Goal: Transaction & Acquisition: Purchase product/service

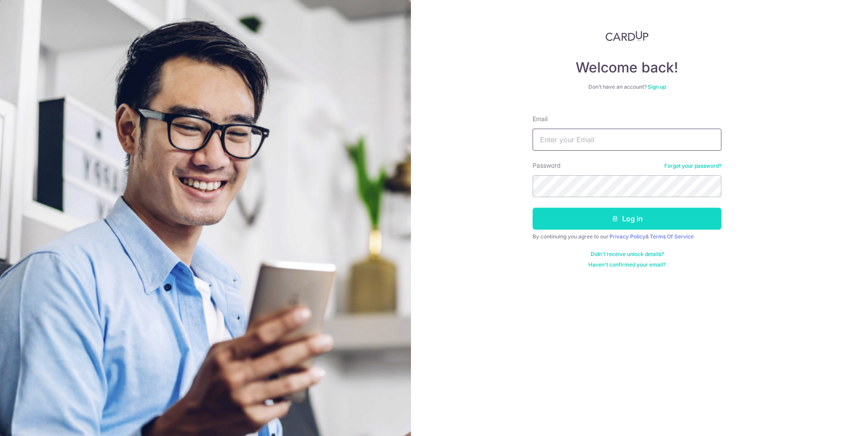
type input "[EMAIL_ADDRESS][DOMAIN_NAME]"
click at [617, 222] on button "Log in" at bounding box center [627, 219] width 189 height 22
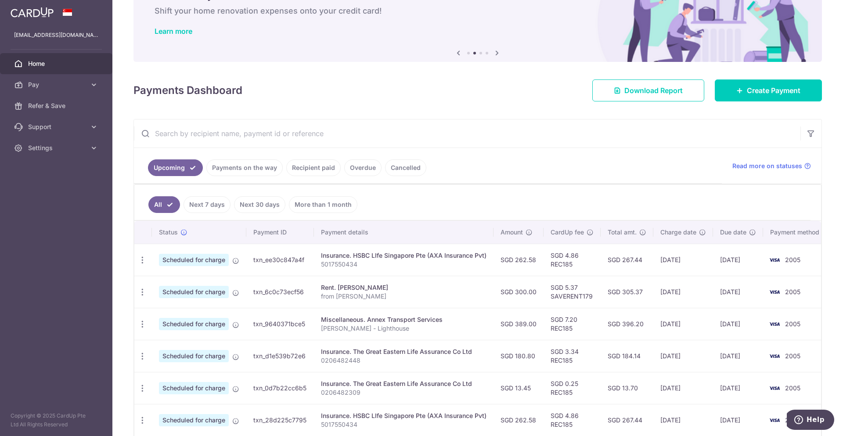
scroll to position [28, 0]
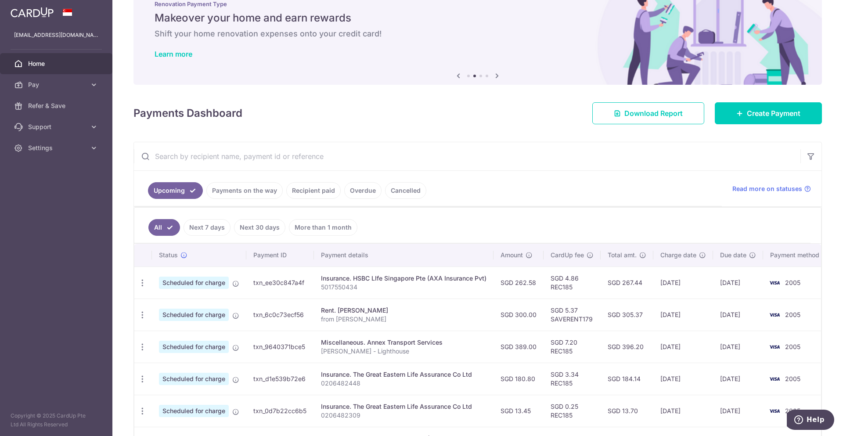
click at [317, 189] on link "Recipient paid" at bounding box center [313, 190] width 54 height 17
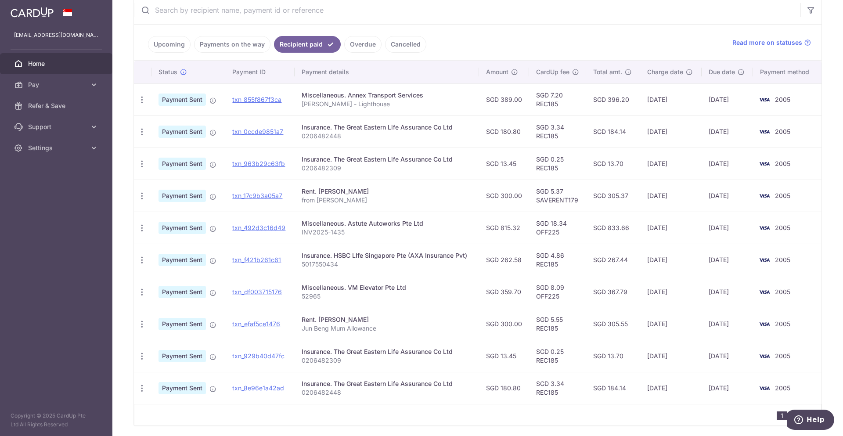
scroll to position [176, 0]
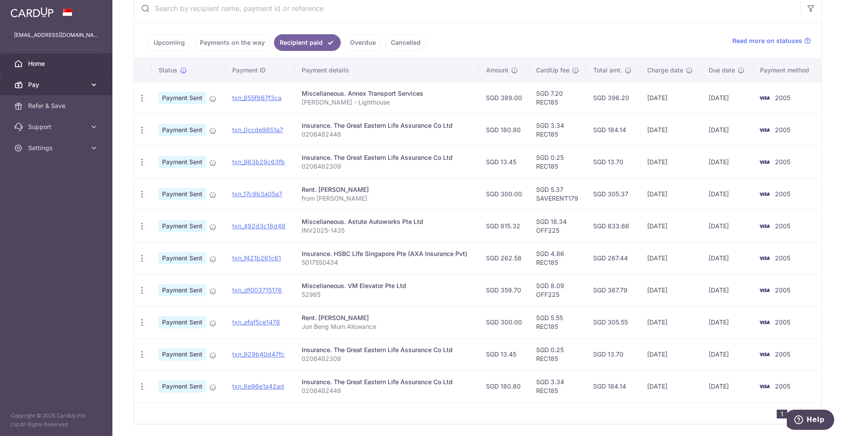
click at [88, 88] on link "Pay" at bounding box center [56, 84] width 112 height 21
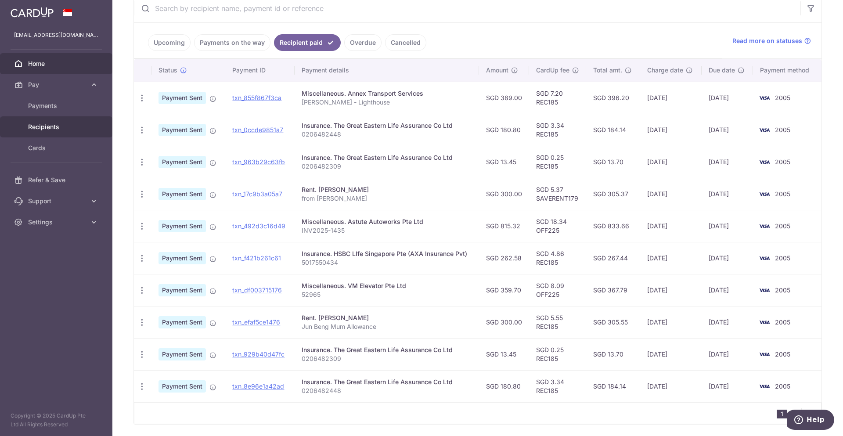
click at [68, 126] on span "Recipients" at bounding box center [57, 127] width 58 height 9
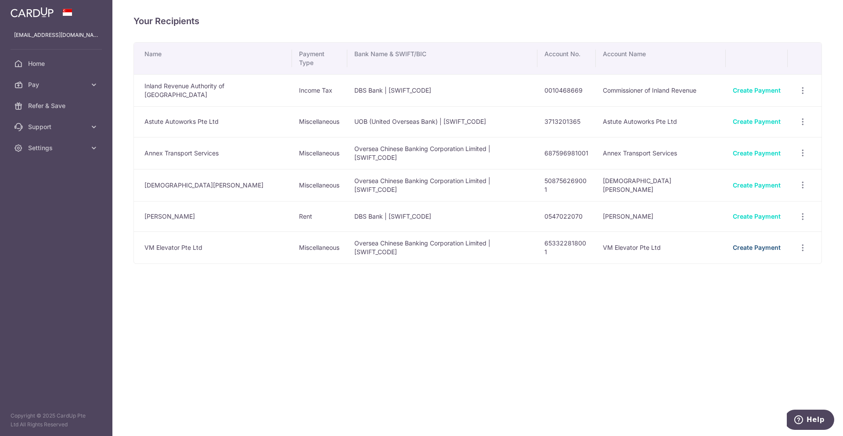
click at [763, 244] on link "Create Payment" at bounding box center [757, 247] width 48 height 7
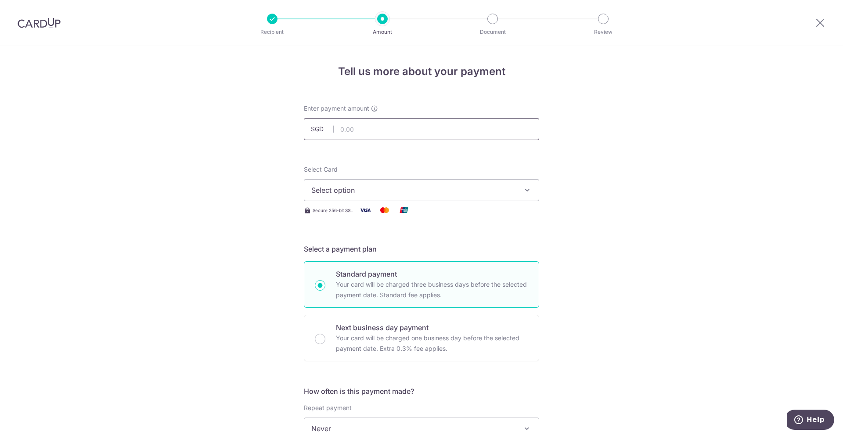
click at [393, 132] on input "text" at bounding box center [421, 129] width 235 height 22
click at [588, 251] on div "Tell us more about your payment Enter payment amount SGD Select Card Select opt…" at bounding box center [421, 443] width 843 height 794
click at [403, 128] on input "text" at bounding box center [421, 129] width 235 height 22
type input "163.50"
click at [644, 141] on div "Tell us more about your payment Enter payment amount SGD 163.50 163.50 Select C…" at bounding box center [421, 443] width 843 height 794
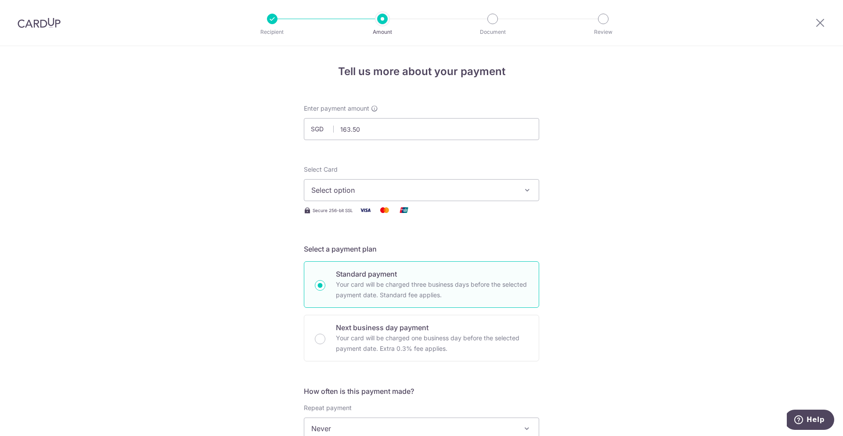
click at [485, 191] on span "Select option" at bounding box center [413, 190] width 205 height 11
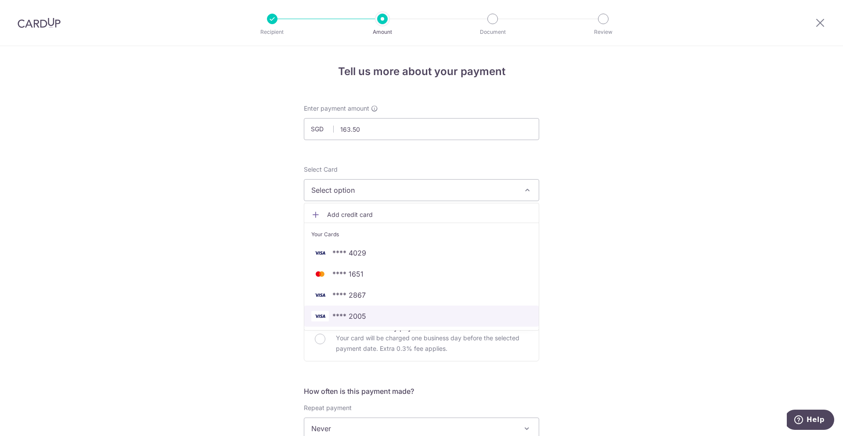
click at [368, 315] on span "**** 2005" at bounding box center [421, 316] width 220 height 11
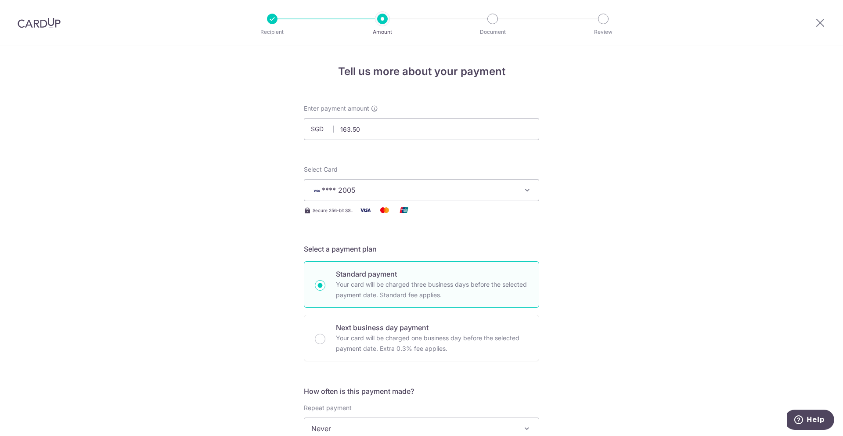
click at [642, 247] on div "Tell us more about your payment Enter payment amount SGD 163.50 163.50 Select C…" at bounding box center [421, 443] width 843 height 794
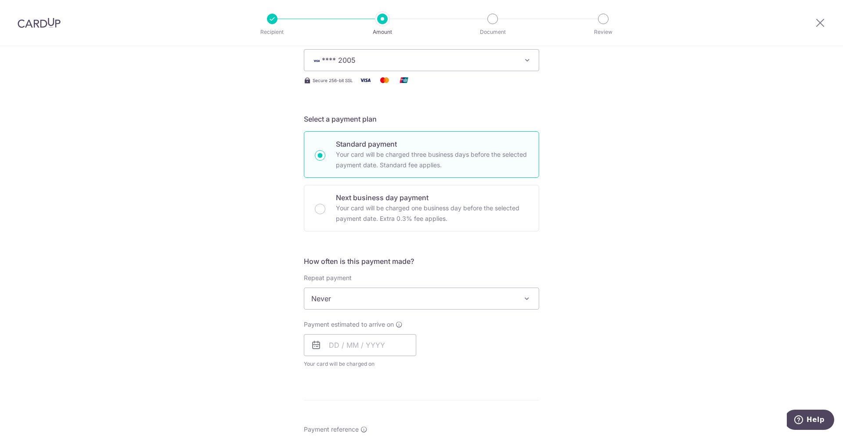
scroll to position [176, 0]
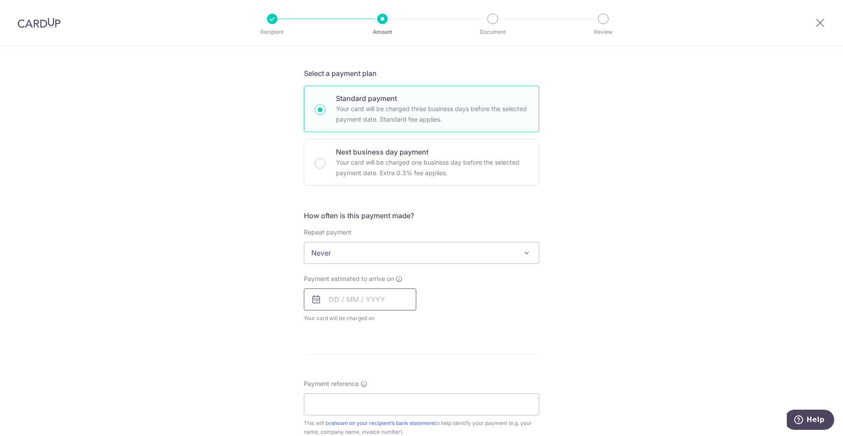
click at [376, 302] on input "text" at bounding box center [360, 299] width 112 height 22
drag, startPoint x: 391, startPoint y: 375, endPoint x: 483, endPoint y: 334, distance: 101.0
click at [391, 375] on link "9" at bounding box center [392, 379] width 14 height 14
type input "[DATE]"
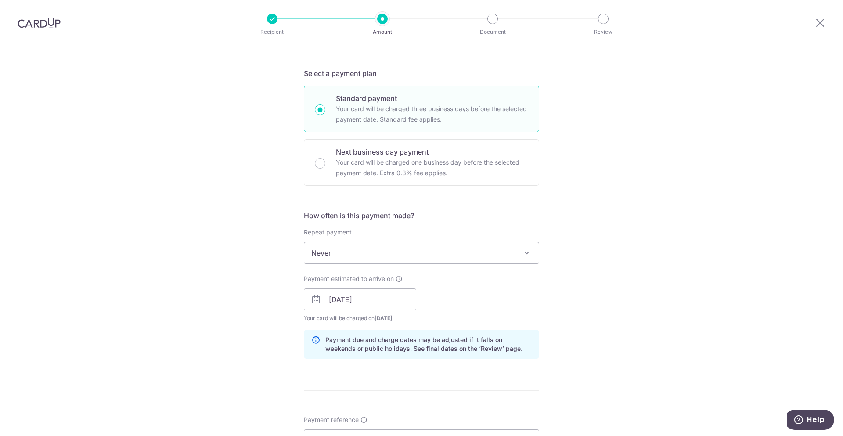
click at [593, 276] on div "Tell us more about your payment Enter payment amount SGD 163.50 163.50 Select C…" at bounding box center [421, 285] width 843 height 830
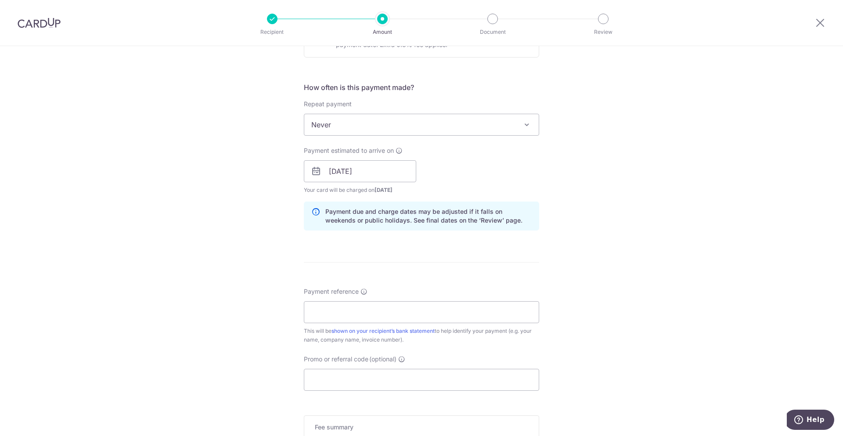
scroll to position [307, 0]
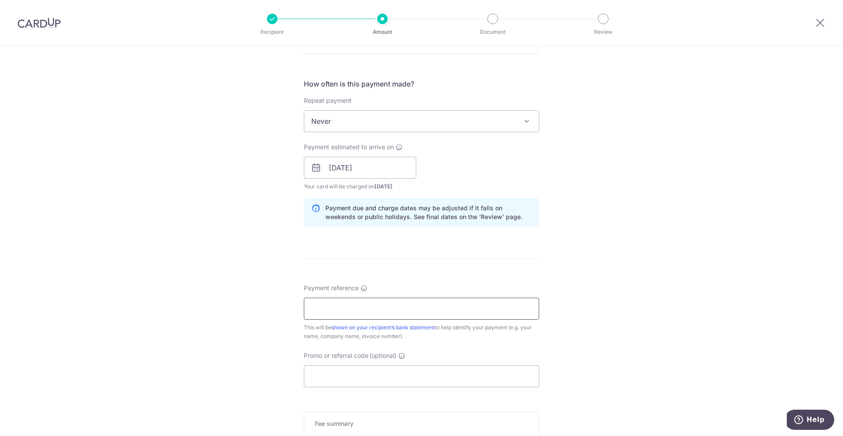
click at [355, 306] on input "Payment reference" at bounding box center [421, 309] width 235 height 22
type input "63902"
click at [638, 254] on div "Tell us more about your payment Enter payment amount SGD 163.50 163.50 Select C…" at bounding box center [421, 154] width 843 height 830
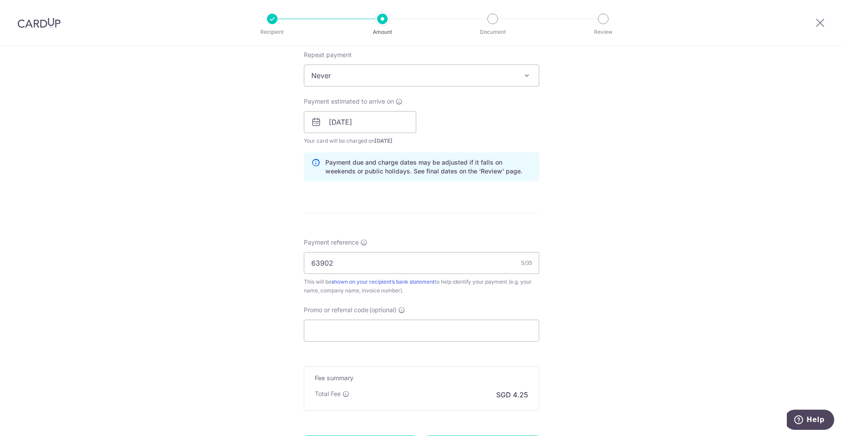
scroll to position [439, 0]
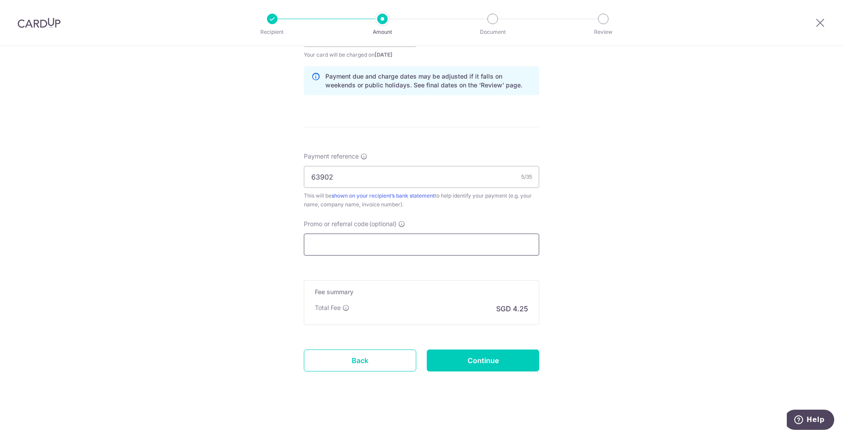
click at [338, 245] on input "Promo or referral code (optional)" at bounding box center [421, 245] width 235 height 22
paste input "MB173"
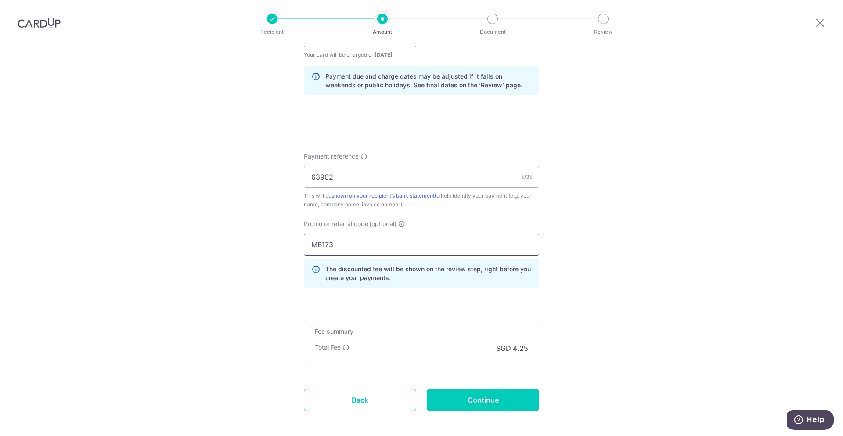
type input "MB173"
click at [634, 204] on div "Tell us more about your payment Enter payment amount SGD 163.50 163.50 Select C…" at bounding box center [421, 42] width 843 height 870
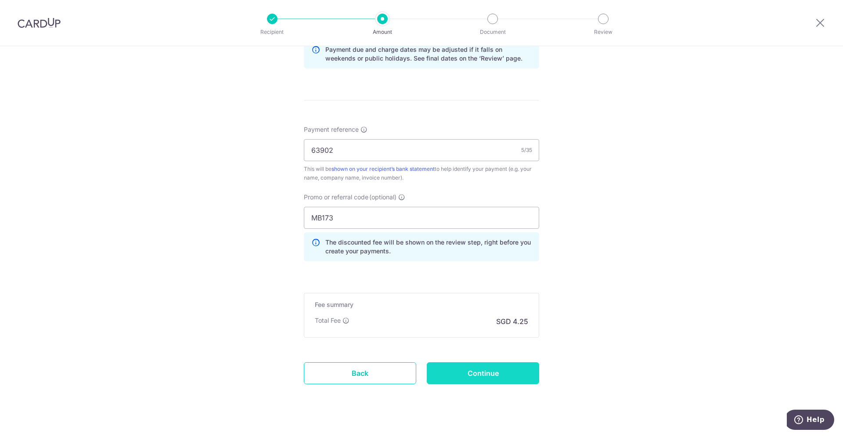
scroll to position [480, 0]
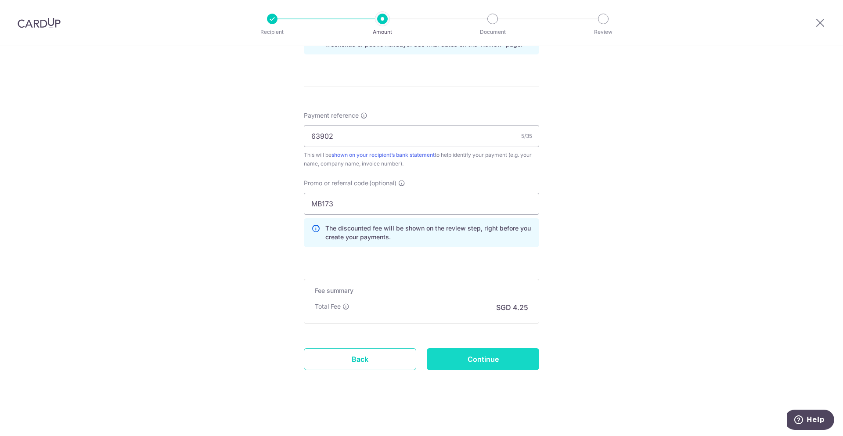
click at [466, 358] on input "Continue" at bounding box center [483, 359] width 112 height 22
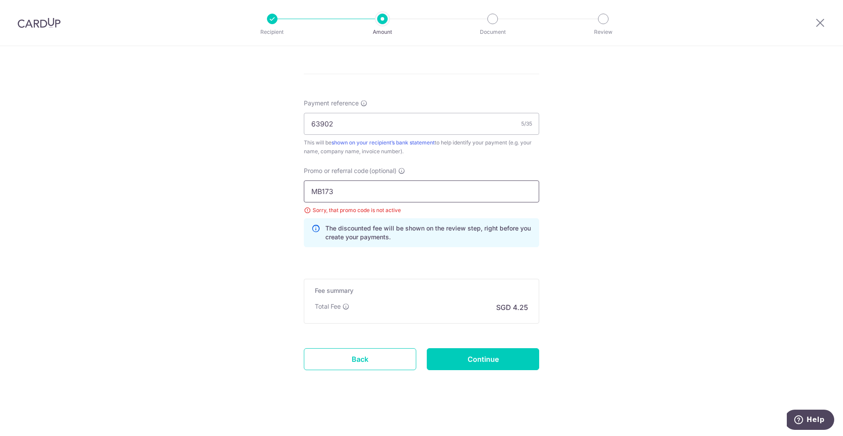
click at [311, 187] on input "MB173" at bounding box center [421, 191] width 235 height 22
click at [355, 191] on input "MB173" at bounding box center [421, 191] width 235 height 22
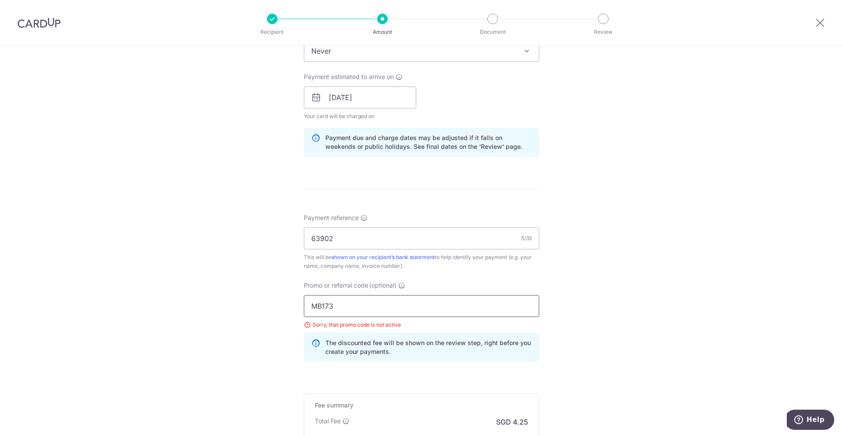
scroll to position [483, 0]
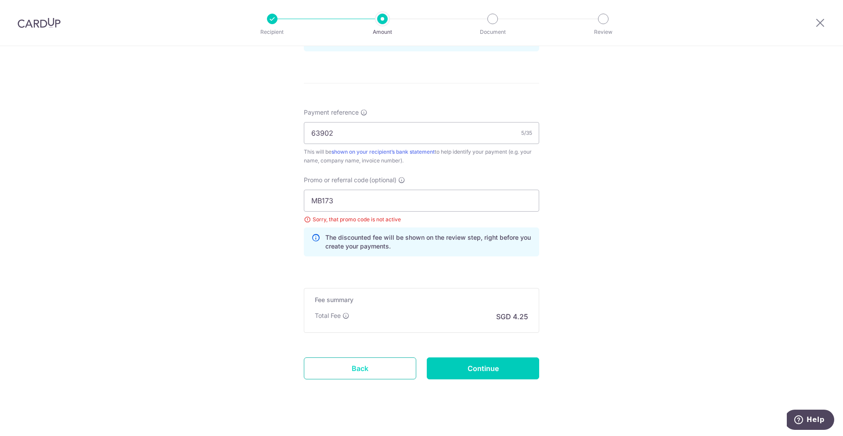
click at [378, 368] on link "Back" at bounding box center [360, 368] width 112 height 22
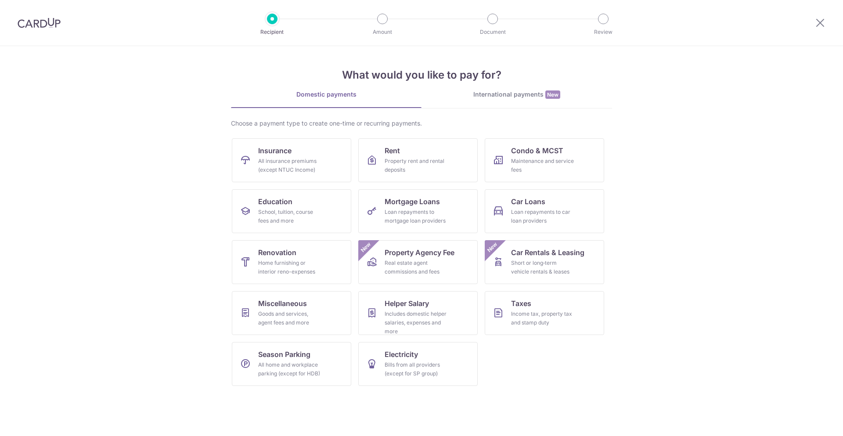
click at [28, 21] on img at bounding box center [39, 23] width 43 height 11
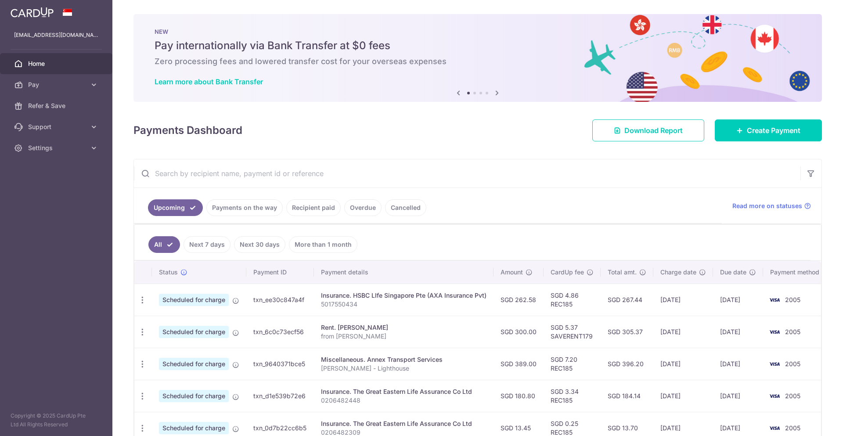
click at [496, 91] on icon at bounding box center [497, 92] width 11 height 11
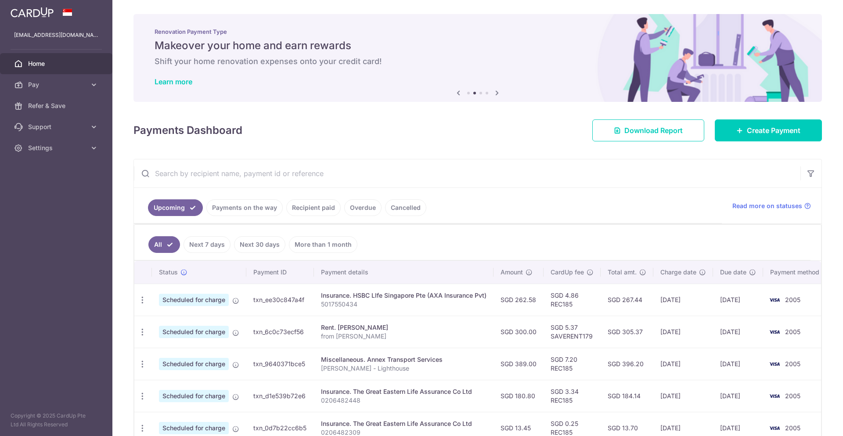
click at [496, 91] on icon at bounding box center [497, 92] width 11 height 11
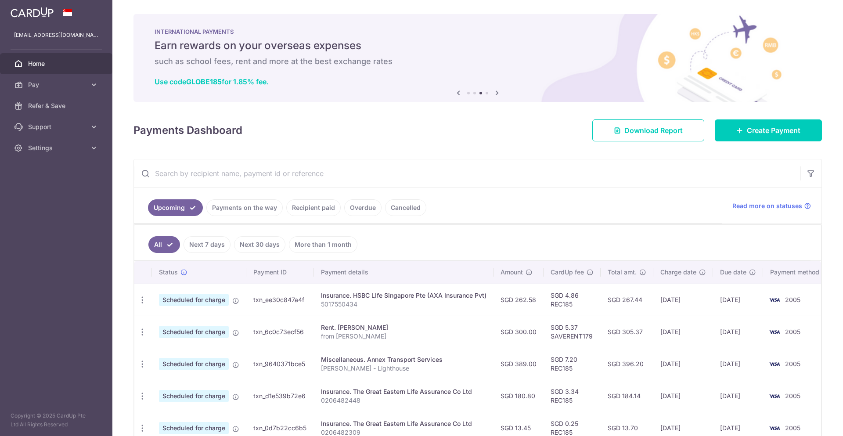
click at [497, 92] on icon at bounding box center [497, 92] width 11 height 11
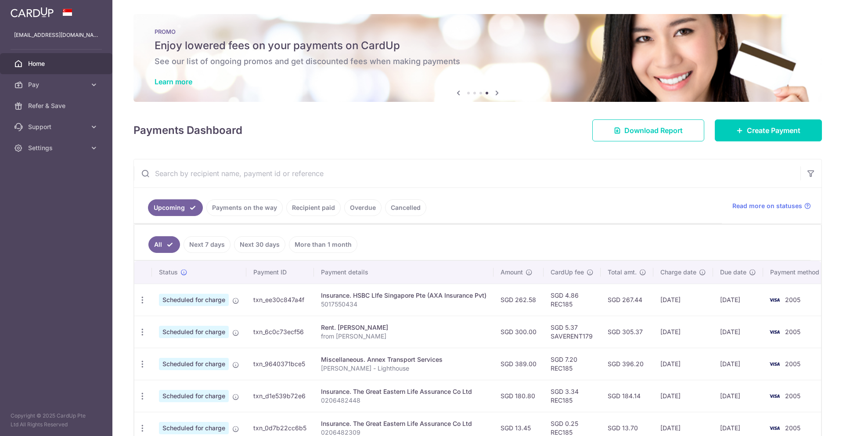
click at [492, 92] on icon at bounding box center [497, 92] width 11 height 11
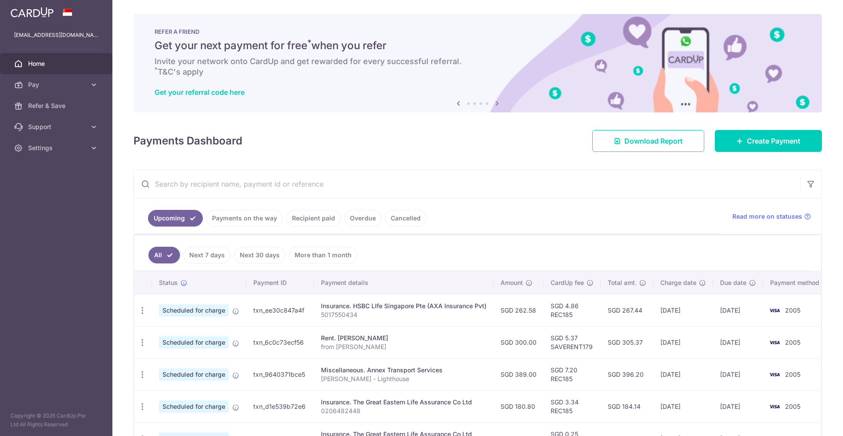
click at [496, 101] on icon at bounding box center [497, 103] width 11 height 11
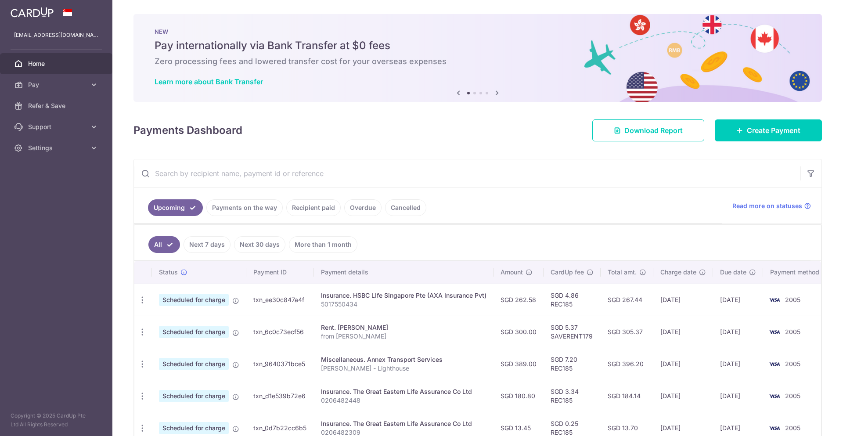
click at [494, 93] on icon at bounding box center [497, 92] width 11 height 11
click at [496, 93] on icon at bounding box center [497, 92] width 11 height 11
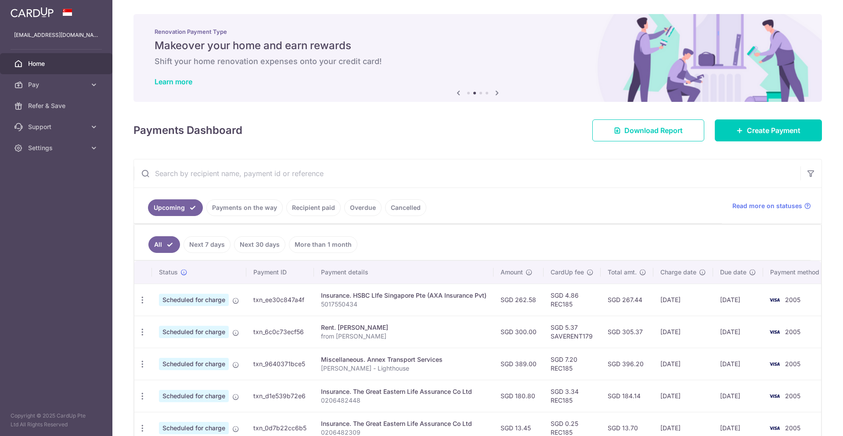
click at [496, 93] on icon at bounding box center [497, 92] width 11 height 11
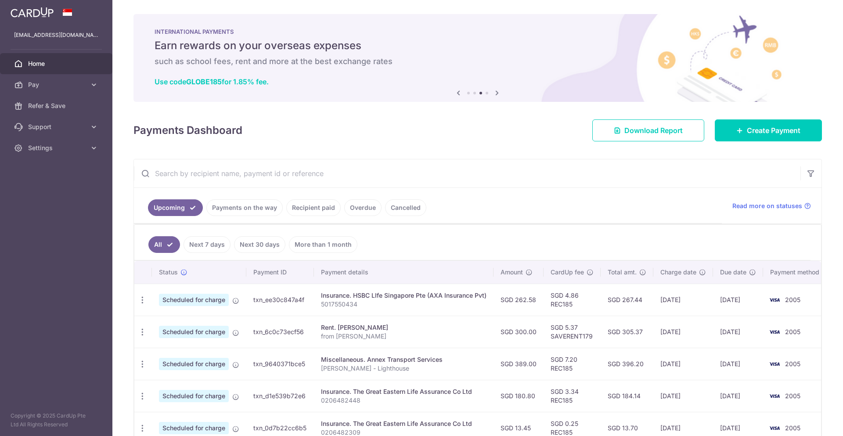
click at [496, 93] on icon at bounding box center [497, 92] width 11 height 11
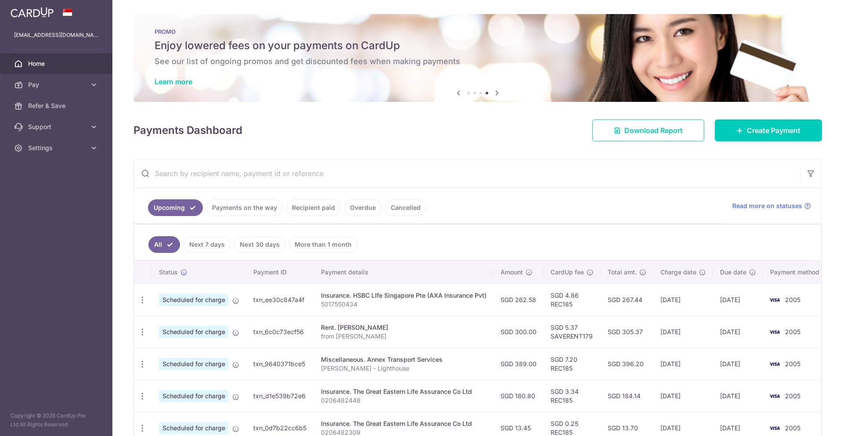
click at [240, 54] on div "PROMO Enjoy lowered fees on your payments on CardUp See our list of ongoing pro…" at bounding box center [477, 58] width 689 height 88
click at [162, 83] on link "Learn more" at bounding box center [174, 81] width 38 height 9
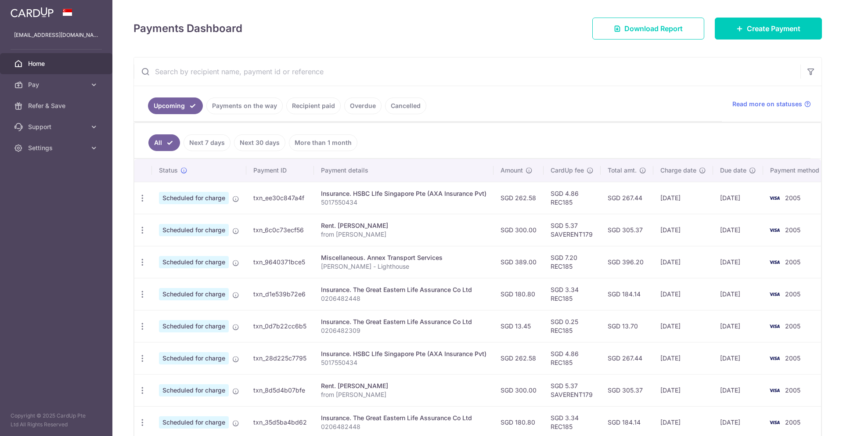
scroll to position [17, 0]
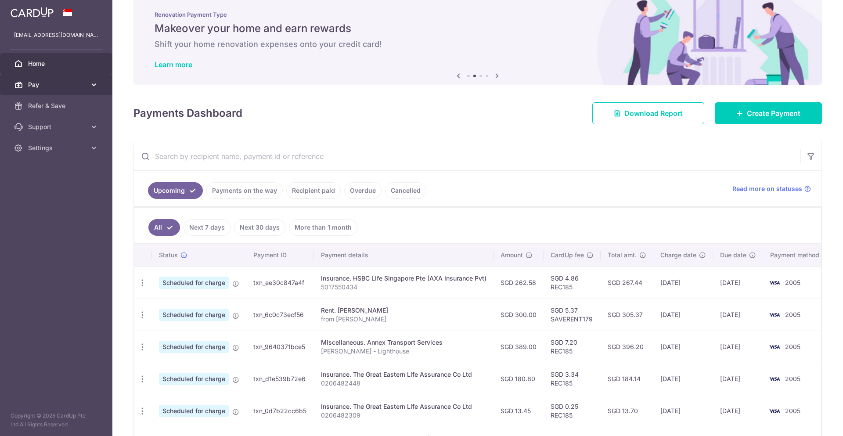
click at [84, 85] on span "Pay" at bounding box center [57, 84] width 58 height 9
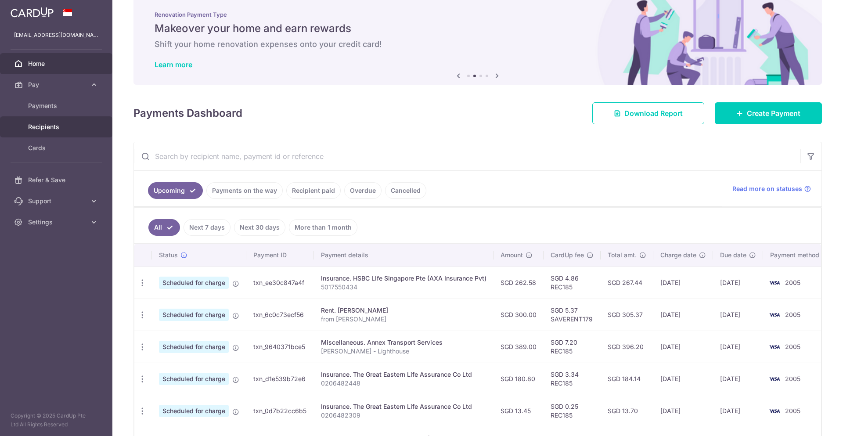
click at [67, 121] on link "Recipients" at bounding box center [56, 126] width 112 height 21
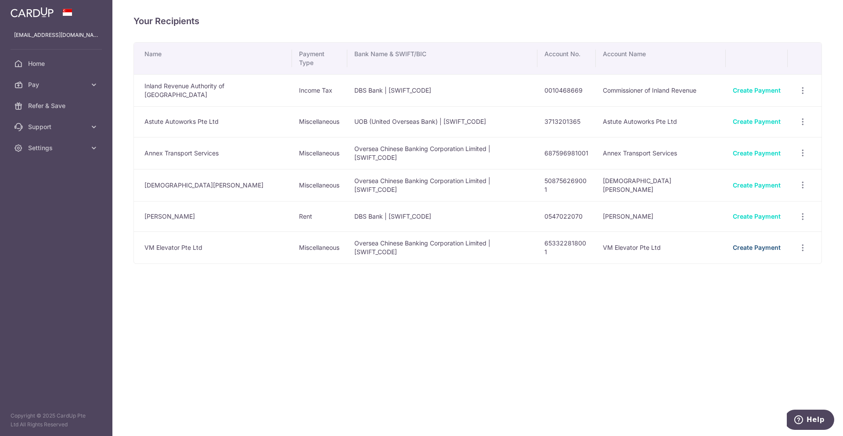
click at [750, 244] on link "Create Payment" at bounding box center [757, 247] width 48 height 7
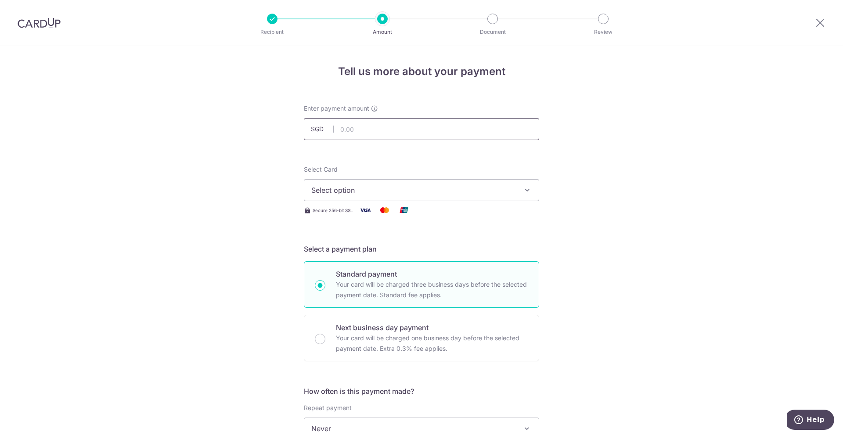
click at [359, 127] on input "text" at bounding box center [421, 129] width 235 height 22
type input "163.50"
click at [561, 162] on div "Tell us more about your payment Enter payment amount SGD 163.50 163.50 Select C…" at bounding box center [421, 443] width 843 height 794
click at [448, 191] on span "Select option" at bounding box center [413, 190] width 205 height 11
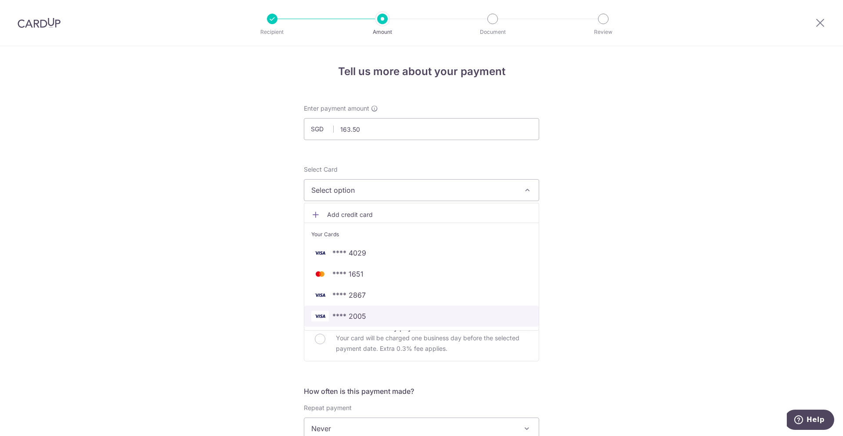
click at [366, 320] on span "**** 2005" at bounding box center [421, 316] width 220 height 11
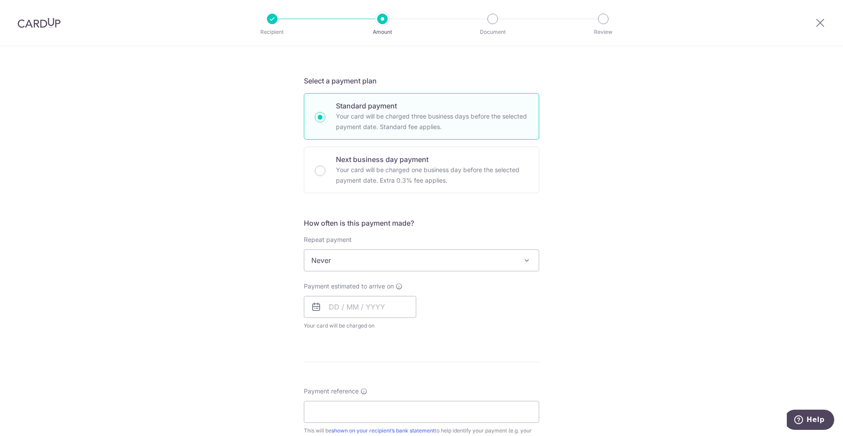
scroll to position [263, 0]
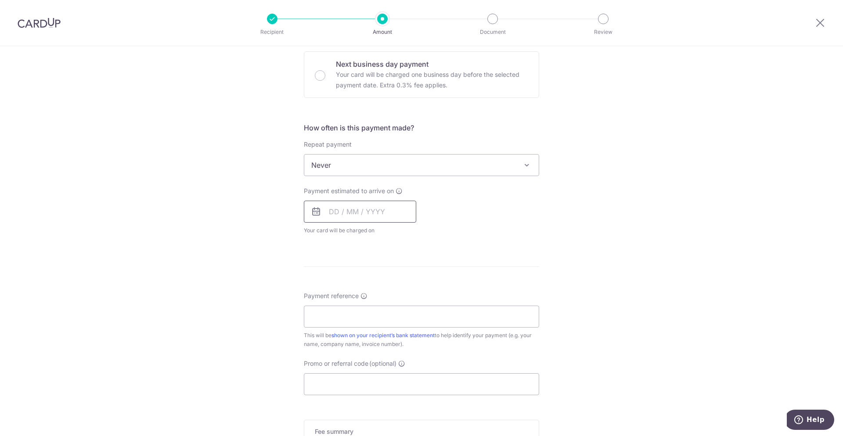
click at [375, 211] on input "text" at bounding box center [360, 212] width 112 height 22
click at [218, 301] on div "Tell us more about your payment Enter payment amount SGD 163.50 163.50 Select C…" at bounding box center [421, 180] width 843 height 794
click at [375, 205] on input "text" at bounding box center [360, 212] width 112 height 22
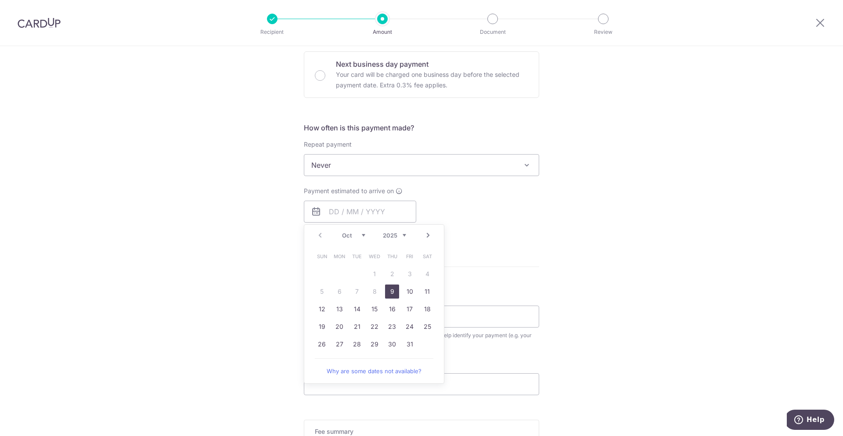
click at [387, 291] on link "9" at bounding box center [392, 292] width 14 height 14
type input "[DATE]"
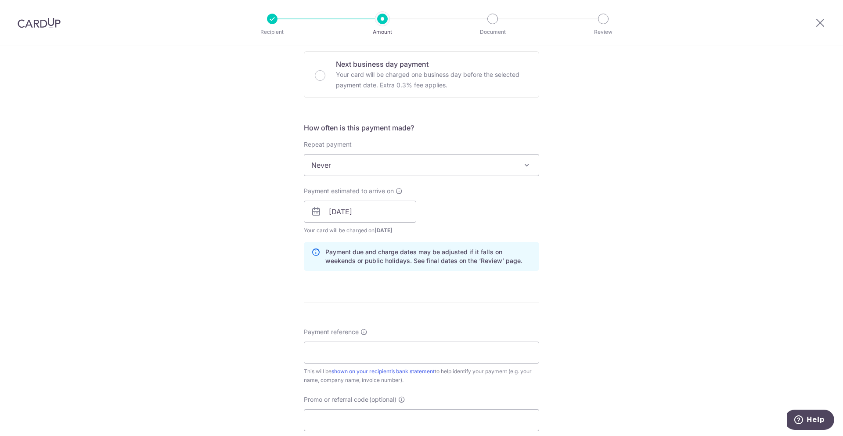
click at [624, 203] on div "Tell us more about your payment Enter payment amount SGD 163.50 163.50 Select C…" at bounding box center [421, 198] width 843 height 830
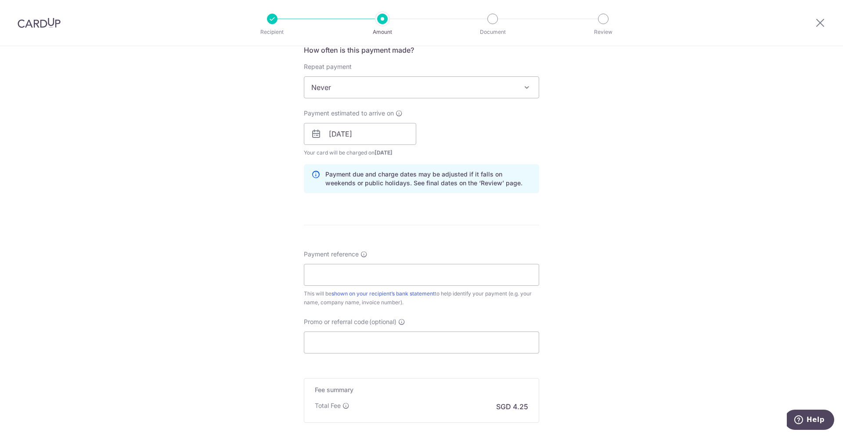
scroll to position [351, 0]
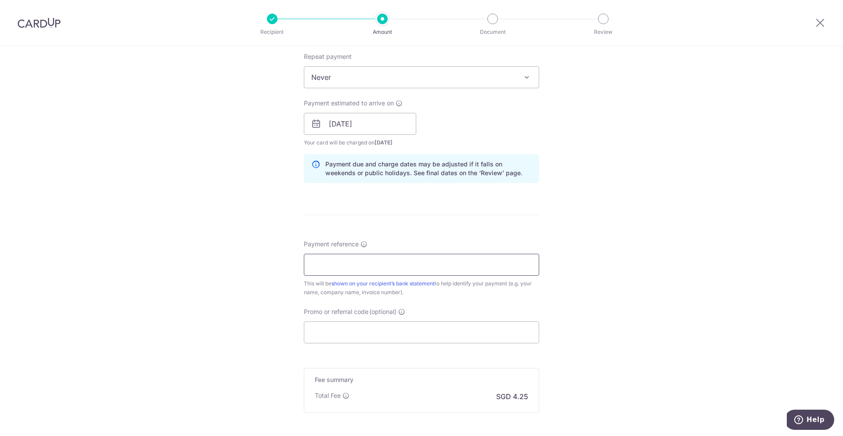
click at [342, 266] on input "Payment reference" at bounding box center [421, 265] width 235 height 22
type input "63902"
click at [680, 217] on div "Tell us more about your payment Enter payment amount SGD 163.50 163.50 Select C…" at bounding box center [421, 110] width 843 height 830
click at [398, 331] on input "Promo or referral code (optional)" at bounding box center [421, 332] width 235 height 22
paste input "3HOME25R"
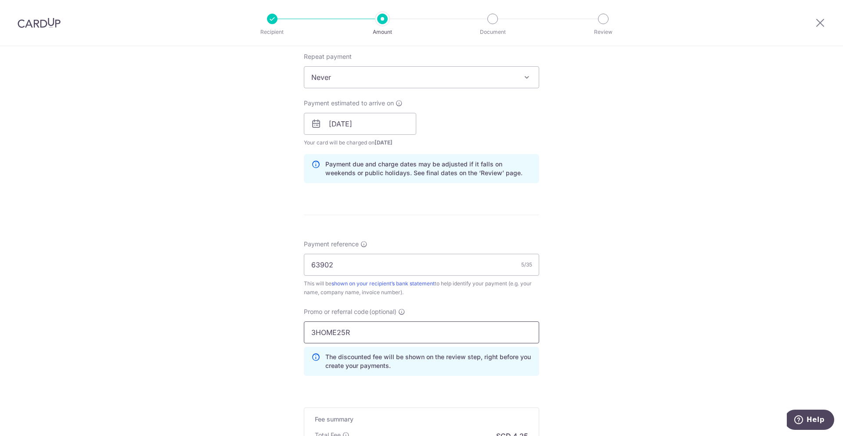
type input "3HOME25R"
click at [608, 232] on div "Tell us more about your payment Enter payment amount SGD 163.50 163.50 Select C…" at bounding box center [421, 130] width 843 height 870
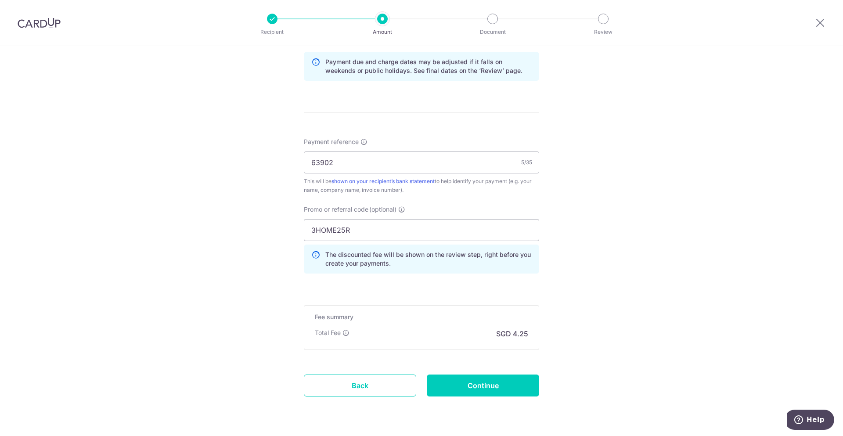
scroll to position [480, 0]
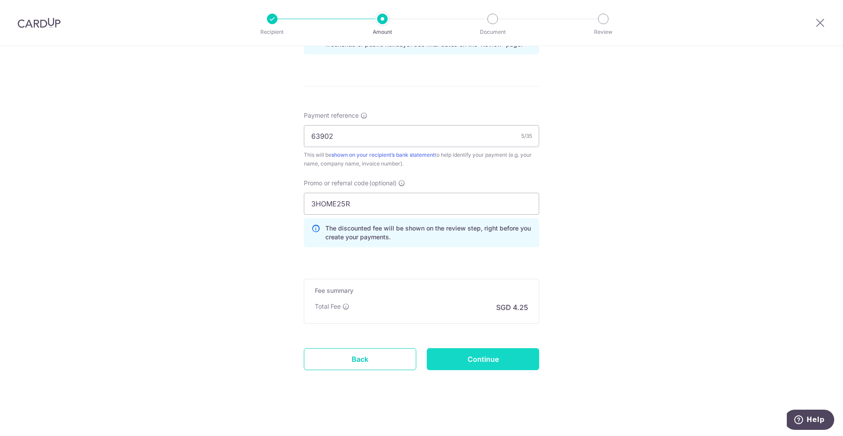
click at [494, 354] on input "Continue" at bounding box center [483, 359] width 112 height 22
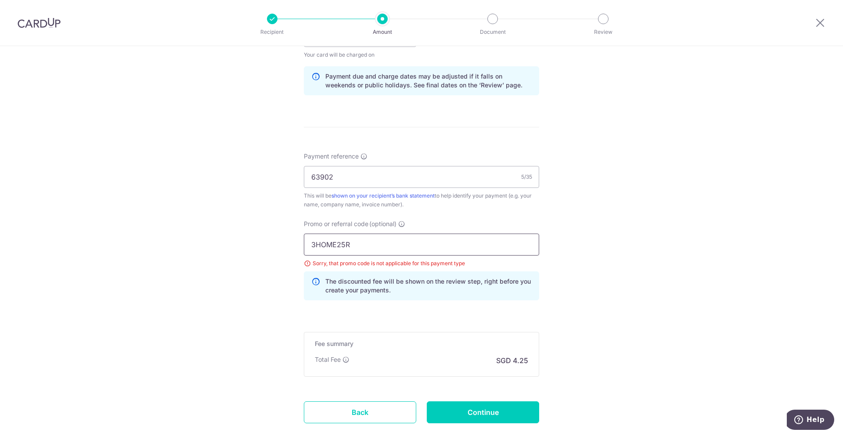
scroll to position [492, 0]
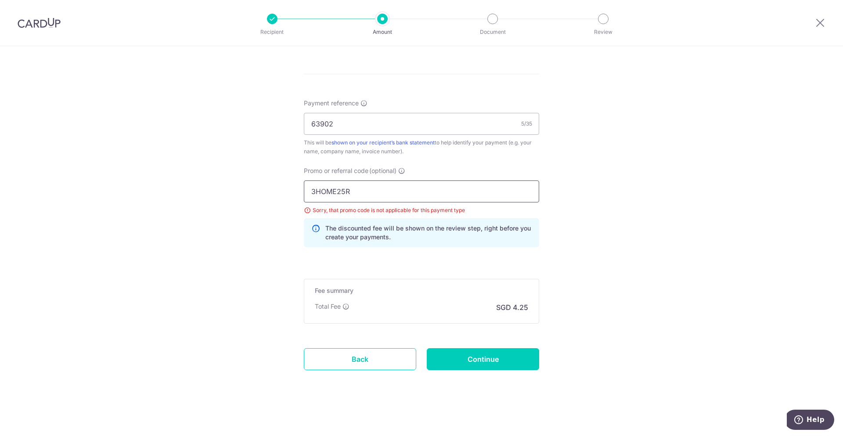
click at [355, 189] on input "3HOME25R" at bounding box center [421, 191] width 235 height 22
drag, startPoint x: 360, startPoint y: 192, endPoint x: 298, endPoint y: 191, distance: 61.5
click at [299, 191] on div "Promo or referral code (optional) 3HOME25R Sorry, that promo code is not applic…" at bounding box center [422, 210] width 246 height 88
paste input "OFF225"
type input "OFF225"
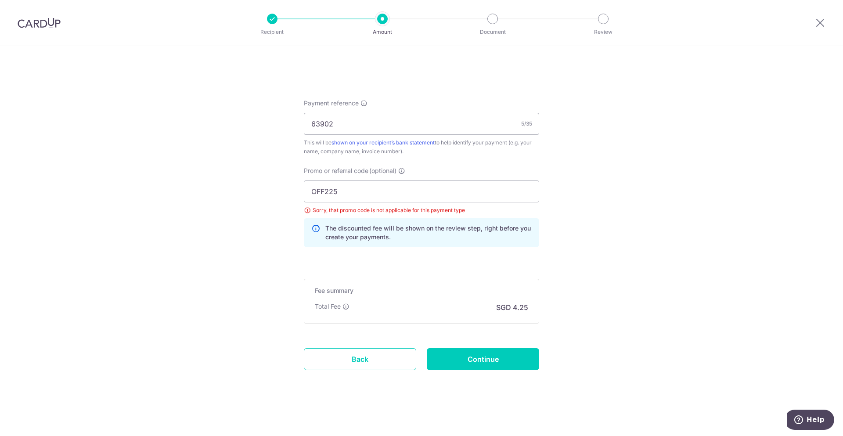
click at [494, 356] on input "Continue" at bounding box center [483, 359] width 112 height 22
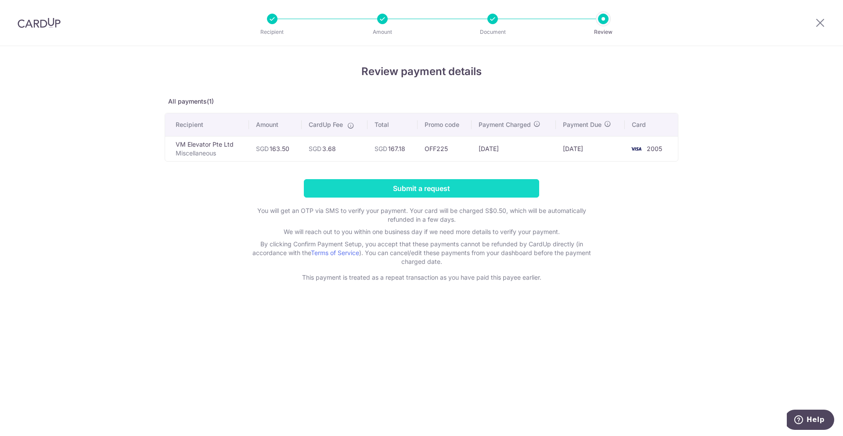
click at [419, 186] on input "Submit a request" at bounding box center [421, 188] width 235 height 18
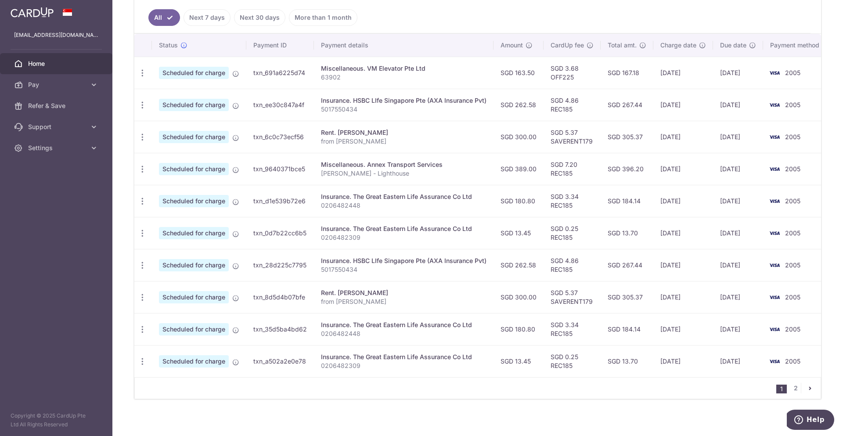
scroll to position [247, 0]
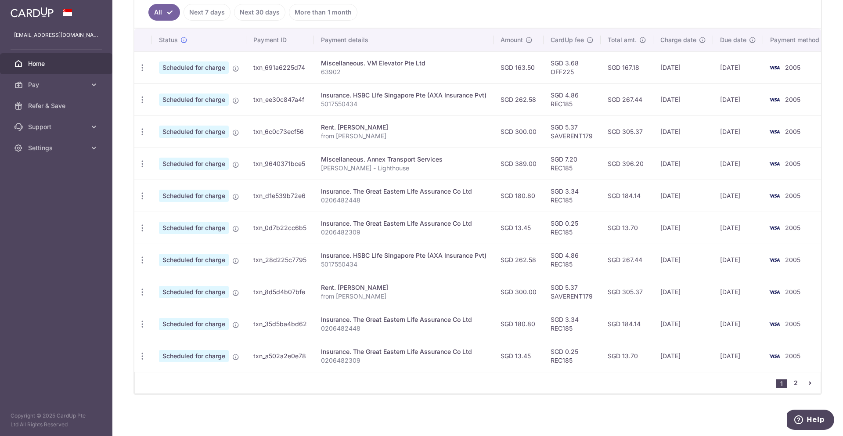
click at [790, 382] on link "2" at bounding box center [795, 383] width 11 height 11
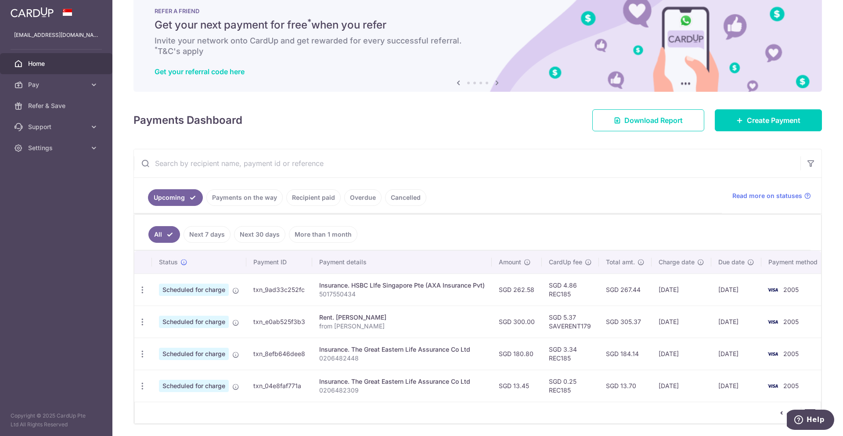
scroll to position [55, 0]
